Goal: Task Accomplishment & Management: Use online tool/utility

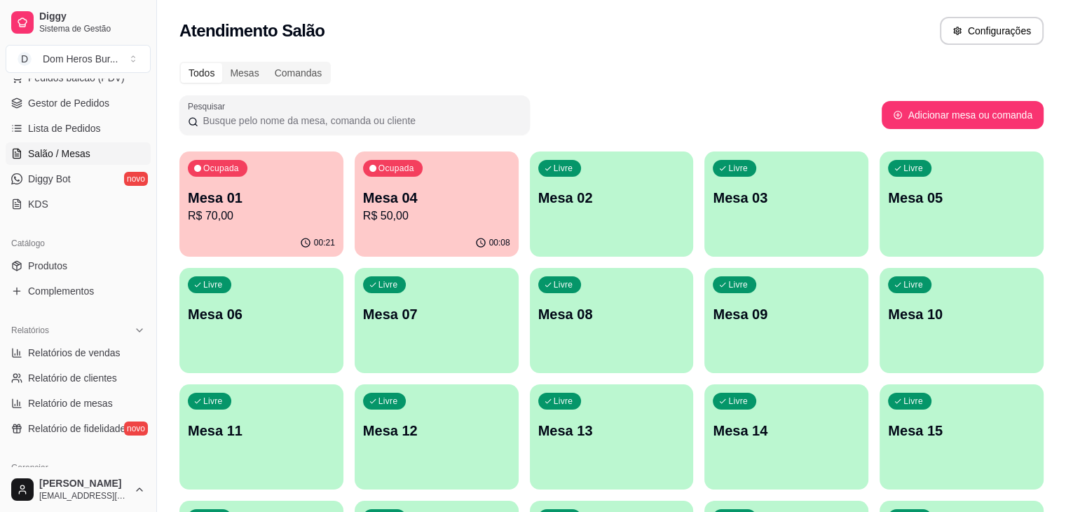
scroll to position [219, 0]
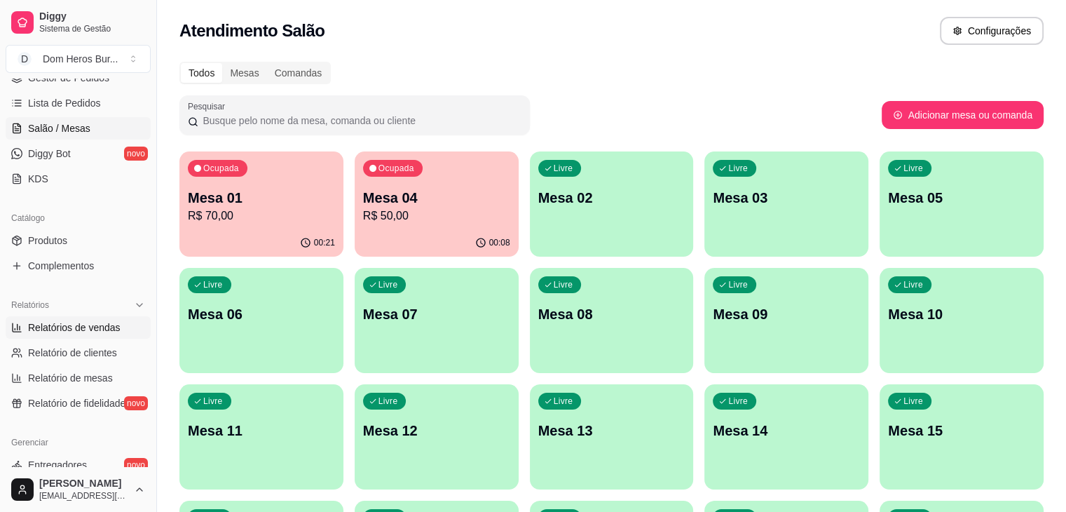
click at [102, 325] on span "Relatórios de vendas" at bounding box center [74, 327] width 93 height 14
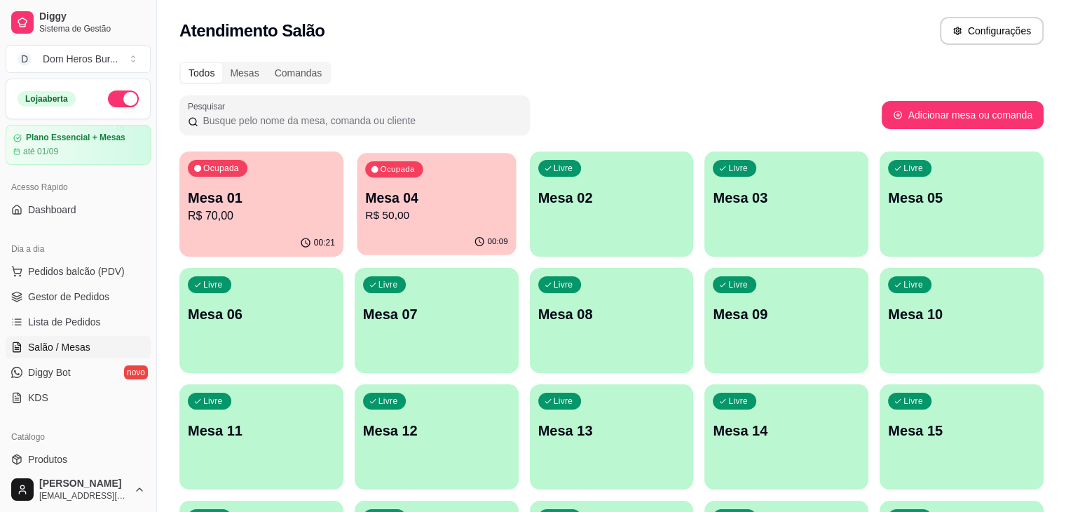
click at [384, 203] on p "Mesa 04" at bounding box center [436, 198] width 143 height 19
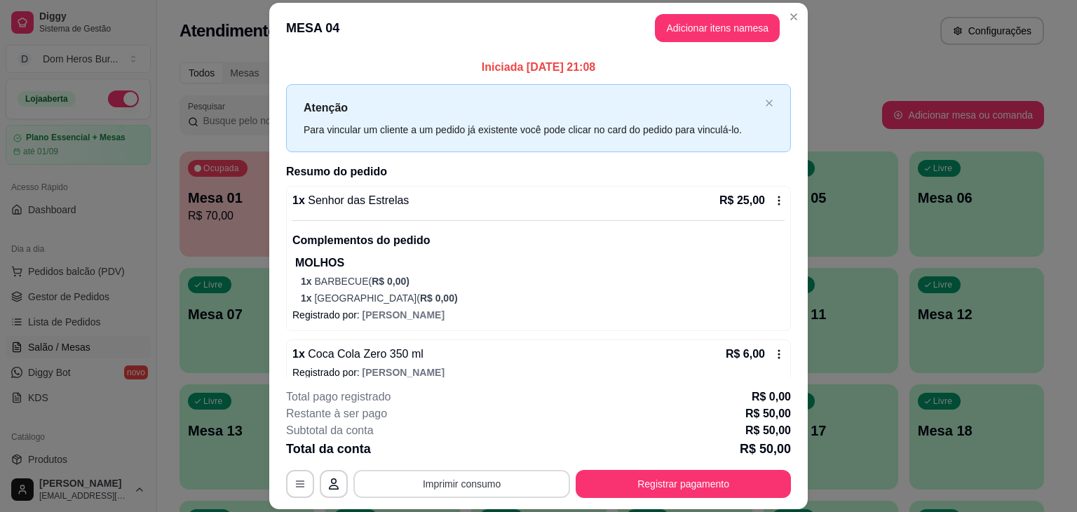
click at [499, 483] on button "Imprimir consumo" at bounding box center [461, 484] width 217 height 28
click at [489, 458] on button "IMPRESSORA" at bounding box center [461, 451] width 98 height 22
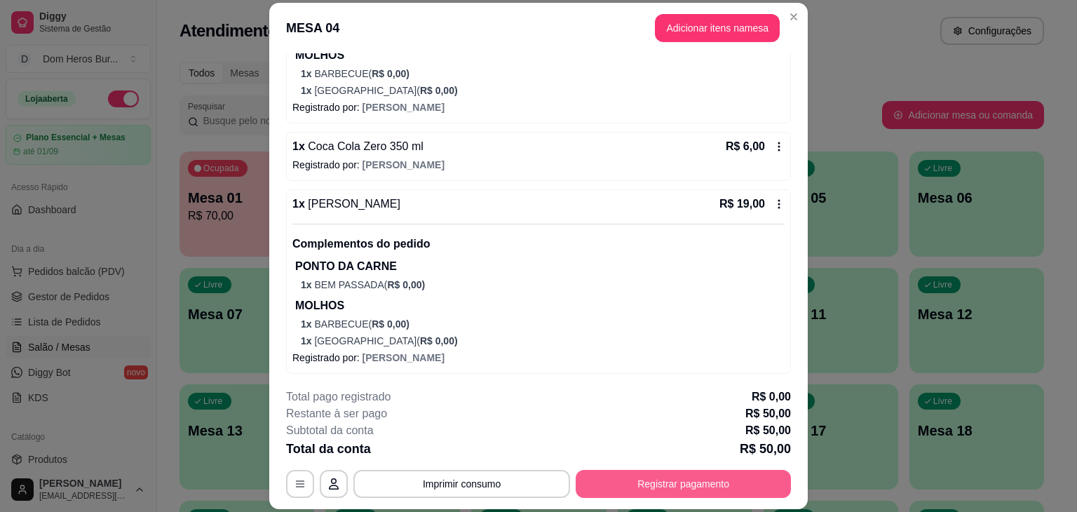
click at [651, 482] on button "Registrar pagamento" at bounding box center [683, 484] width 215 height 28
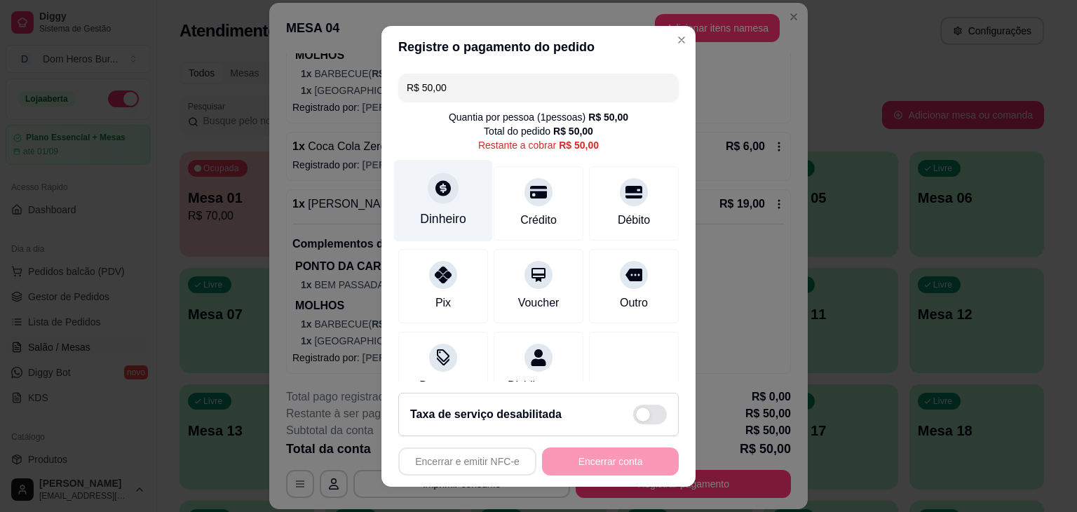
click at [454, 194] on div "Dinheiro" at bounding box center [443, 200] width 99 height 82
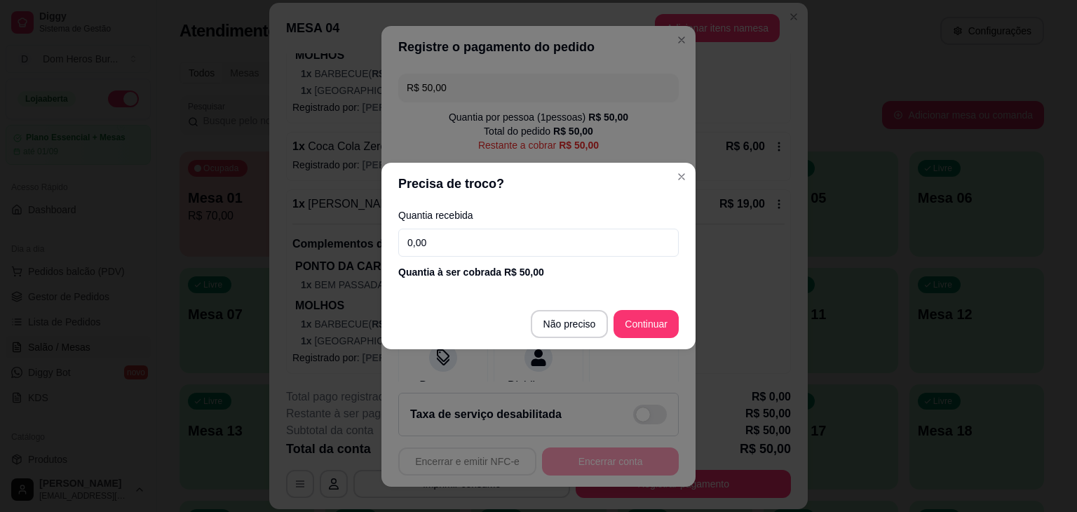
click at [491, 234] on input "0,00" at bounding box center [538, 243] width 280 height 28
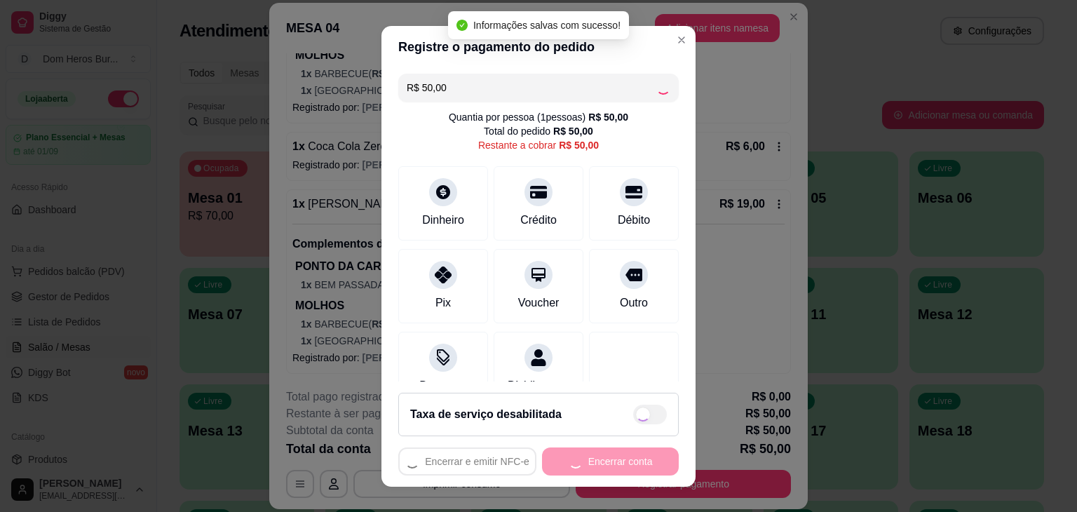
type input "R$ 0,00"
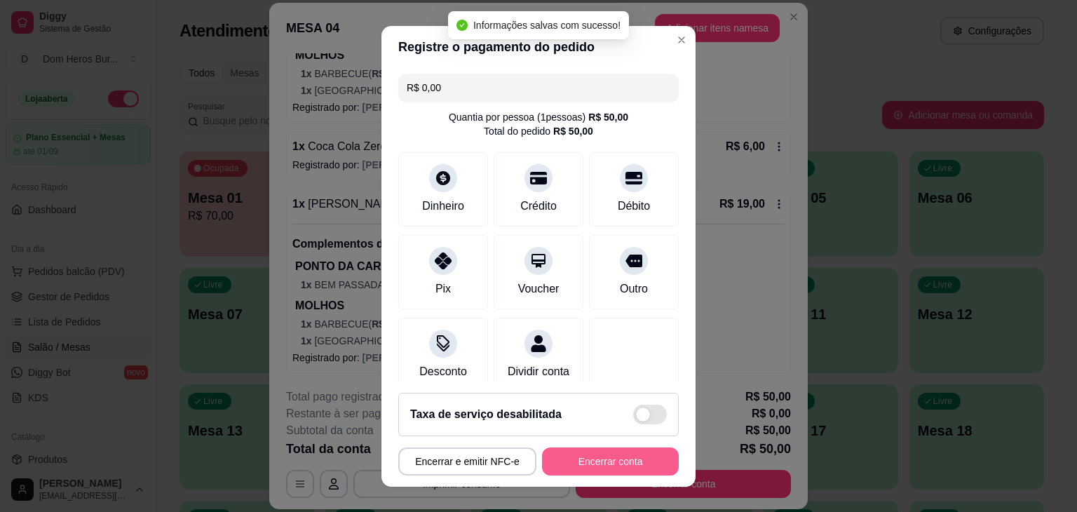
click at [603, 449] on button "Encerrar conta" at bounding box center [610, 461] width 137 height 28
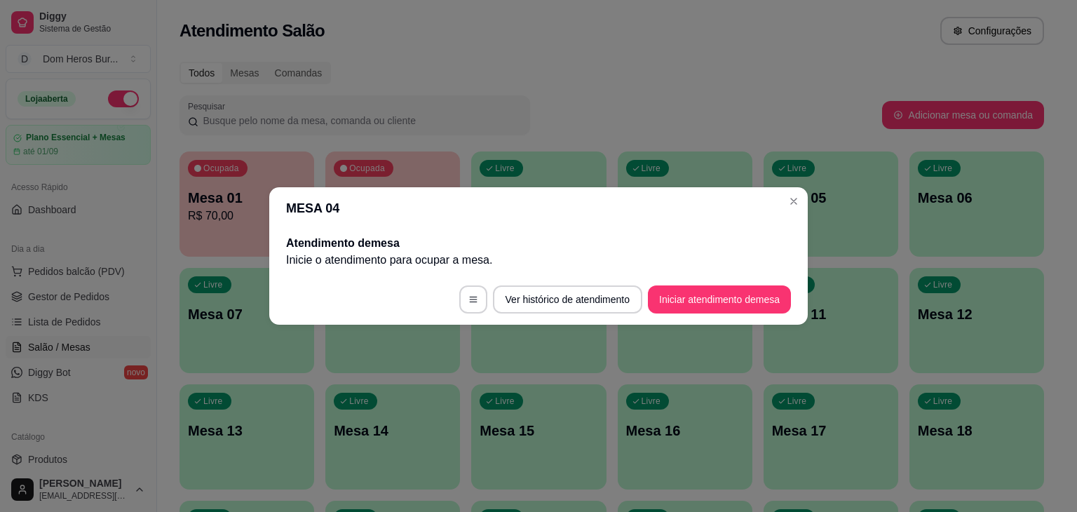
scroll to position [0, 0]
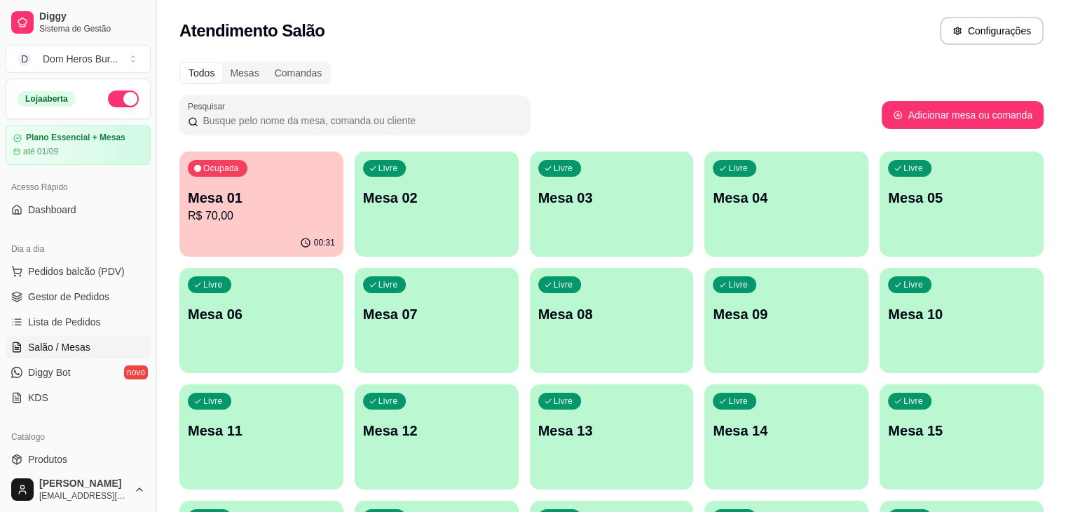
click at [259, 209] on p "R$ 70,00" at bounding box center [261, 216] width 147 height 17
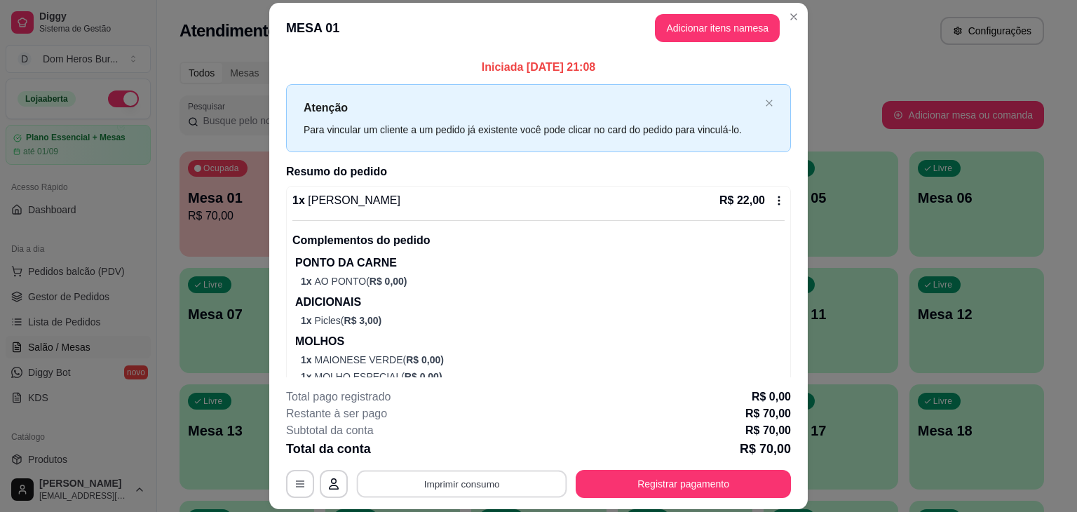
click at [512, 490] on button "Imprimir consumo" at bounding box center [462, 483] width 210 height 27
click at [482, 449] on button "IMPRESSORA" at bounding box center [461, 451] width 98 height 22
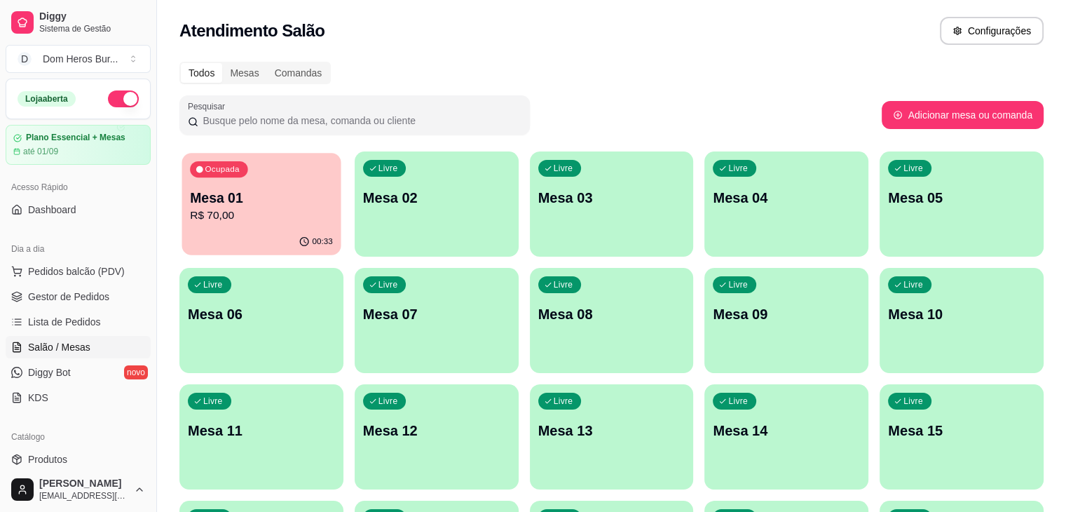
click at [224, 214] on p "R$ 70,00" at bounding box center [261, 216] width 143 height 16
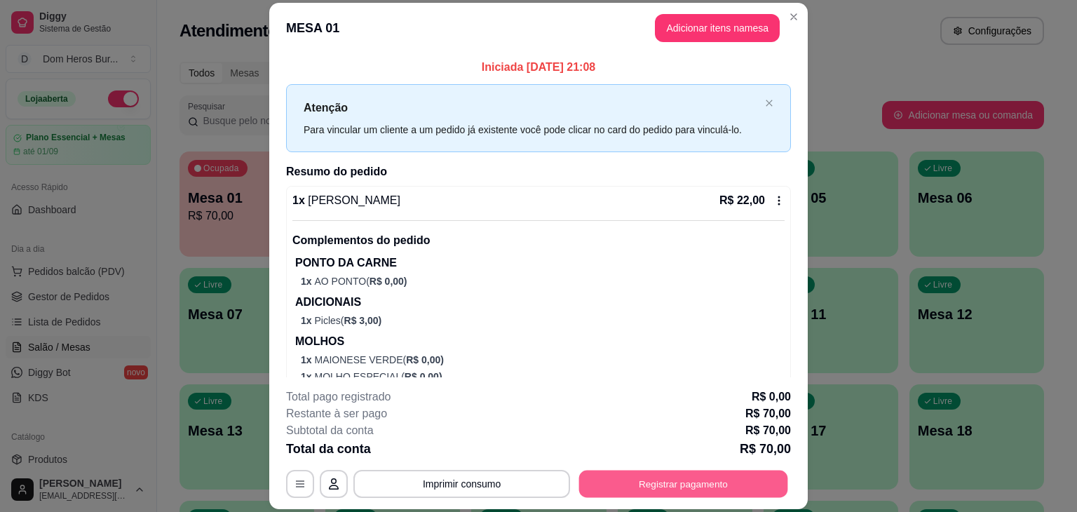
click at [624, 477] on button "Registrar pagamento" at bounding box center [683, 483] width 209 height 27
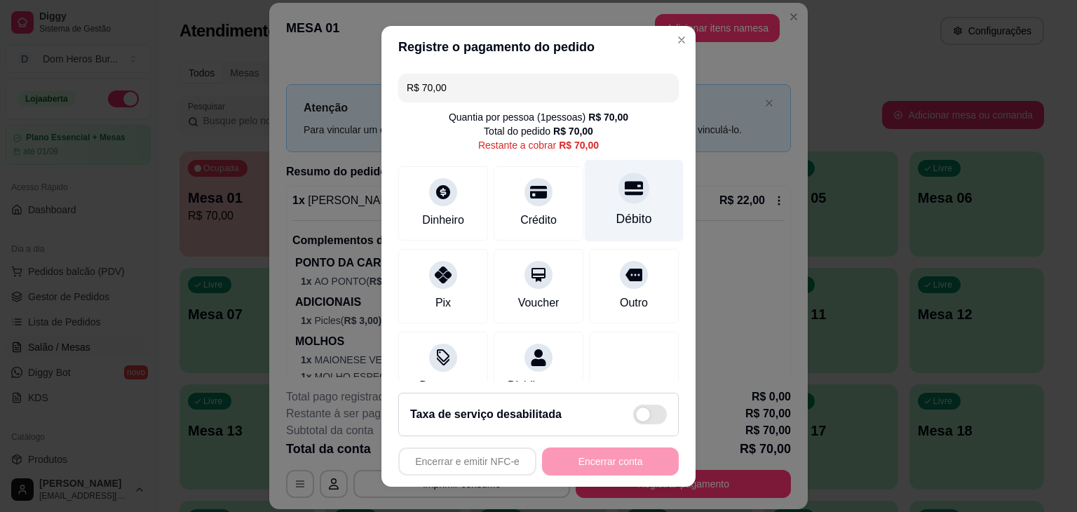
click at [585, 217] on div "Débito" at bounding box center [634, 200] width 99 height 82
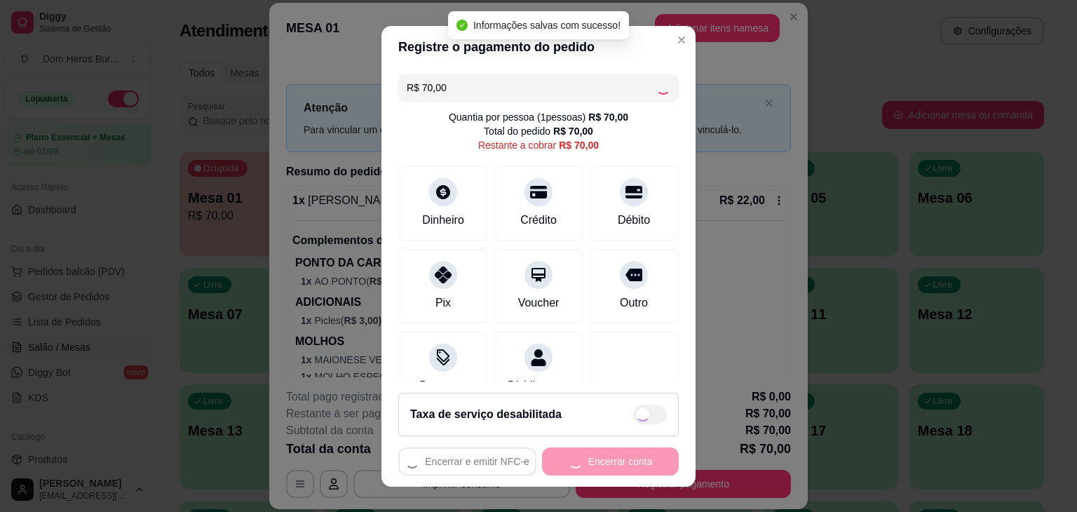
type input "R$ 0,00"
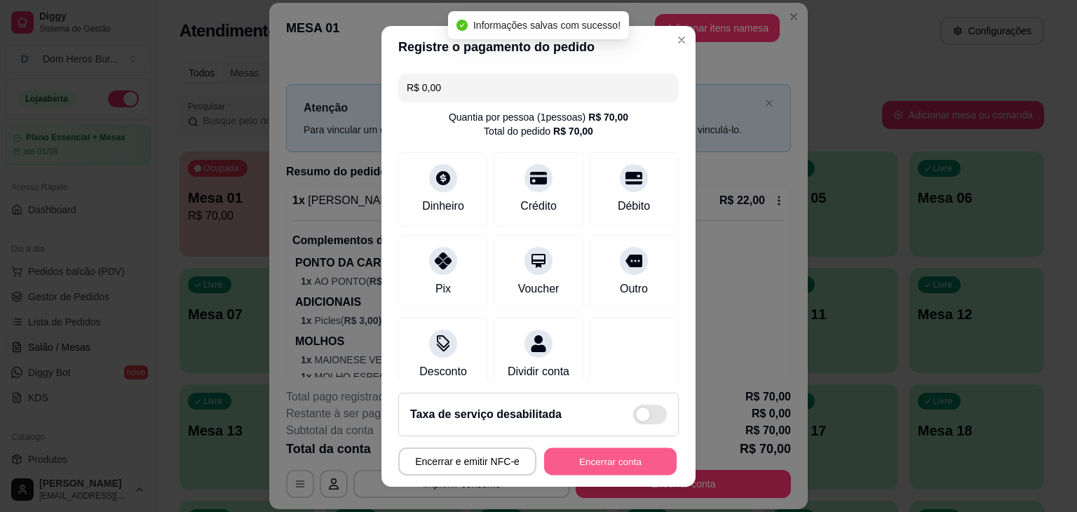
click at [578, 456] on button "Encerrar conta" at bounding box center [610, 460] width 132 height 27
